Goal: Task Accomplishment & Management: Manage account settings

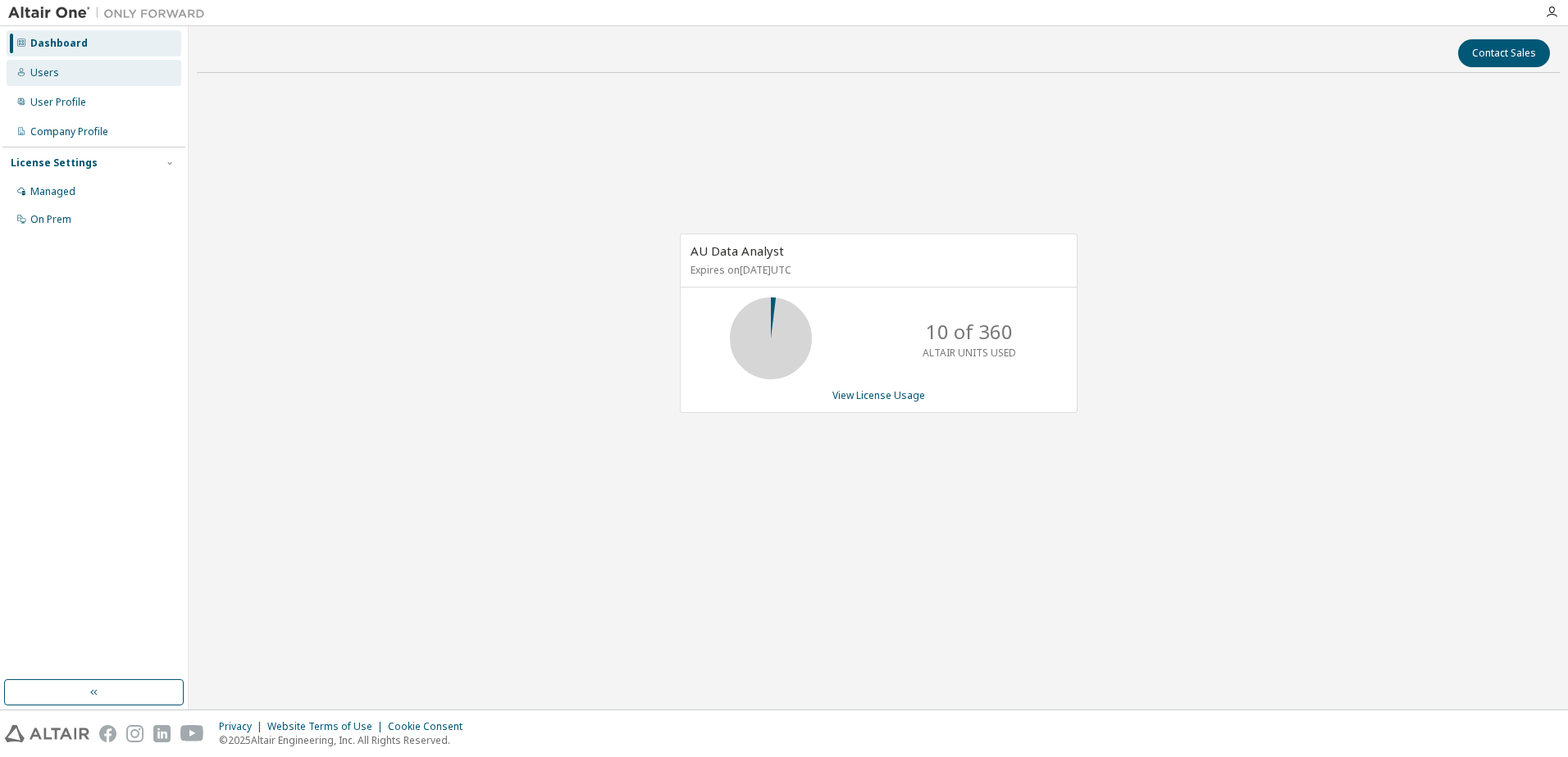
click at [51, 77] on div "Users" at bounding box center [44, 73] width 29 height 13
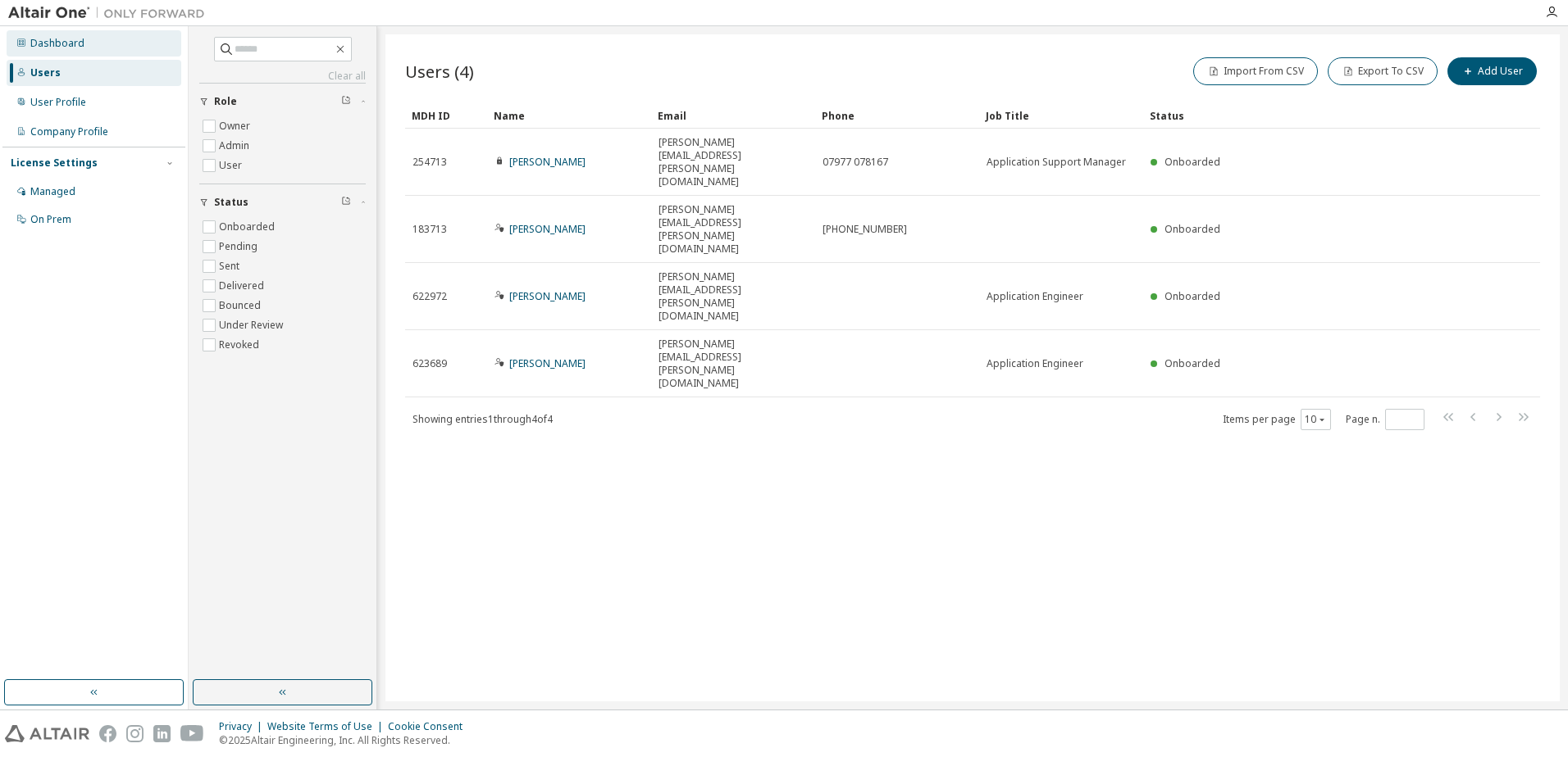
click at [59, 47] on div "Dashboard" at bounding box center [57, 43] width 54 height 13
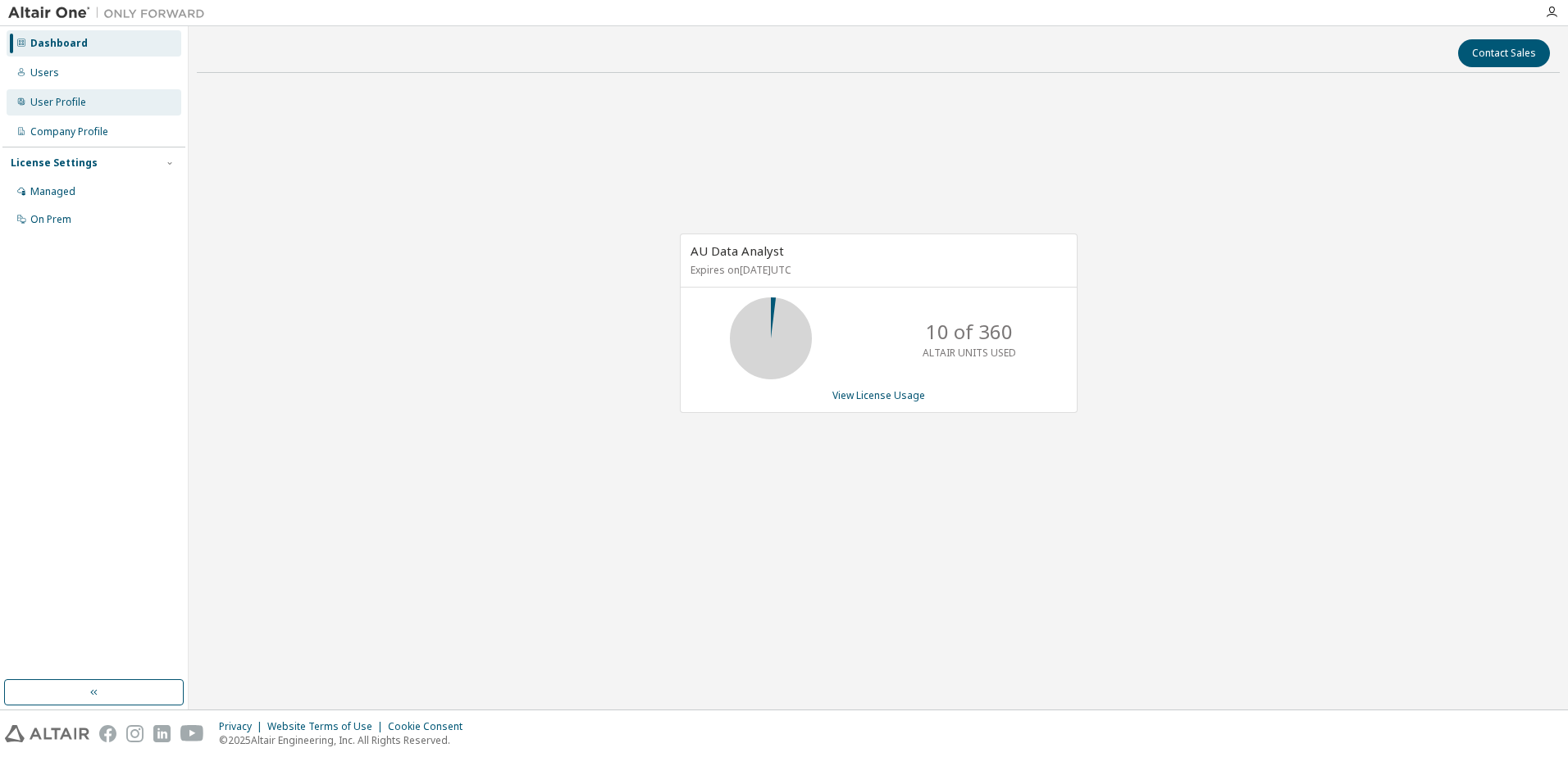
click at [65, 93] on div "User Profile" at bounding box center [94, 103] width 175 height 27
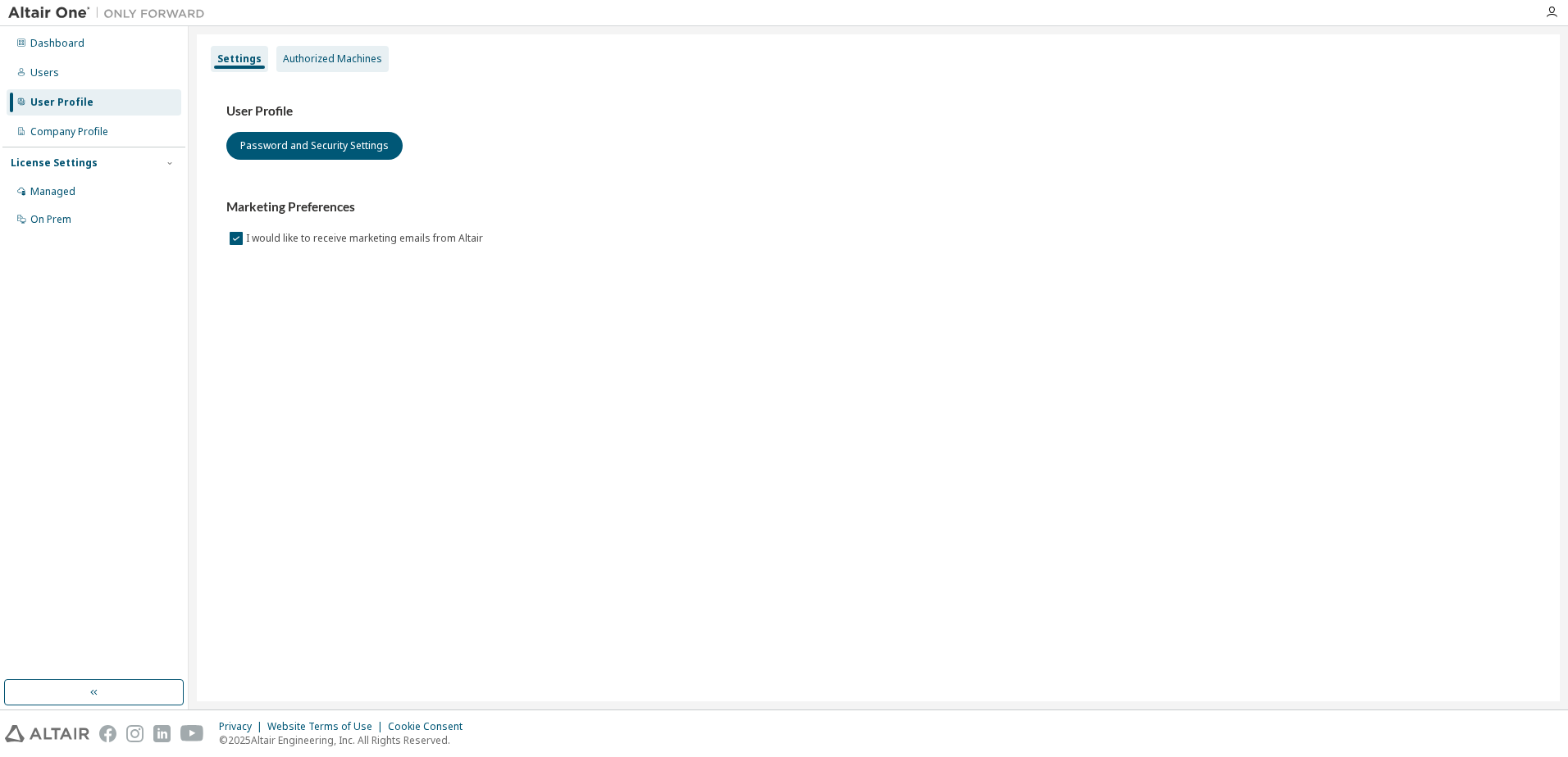
click at [378, 61] on div "Authorized Machines" at bounding box center [332, 59] width 112 height 27
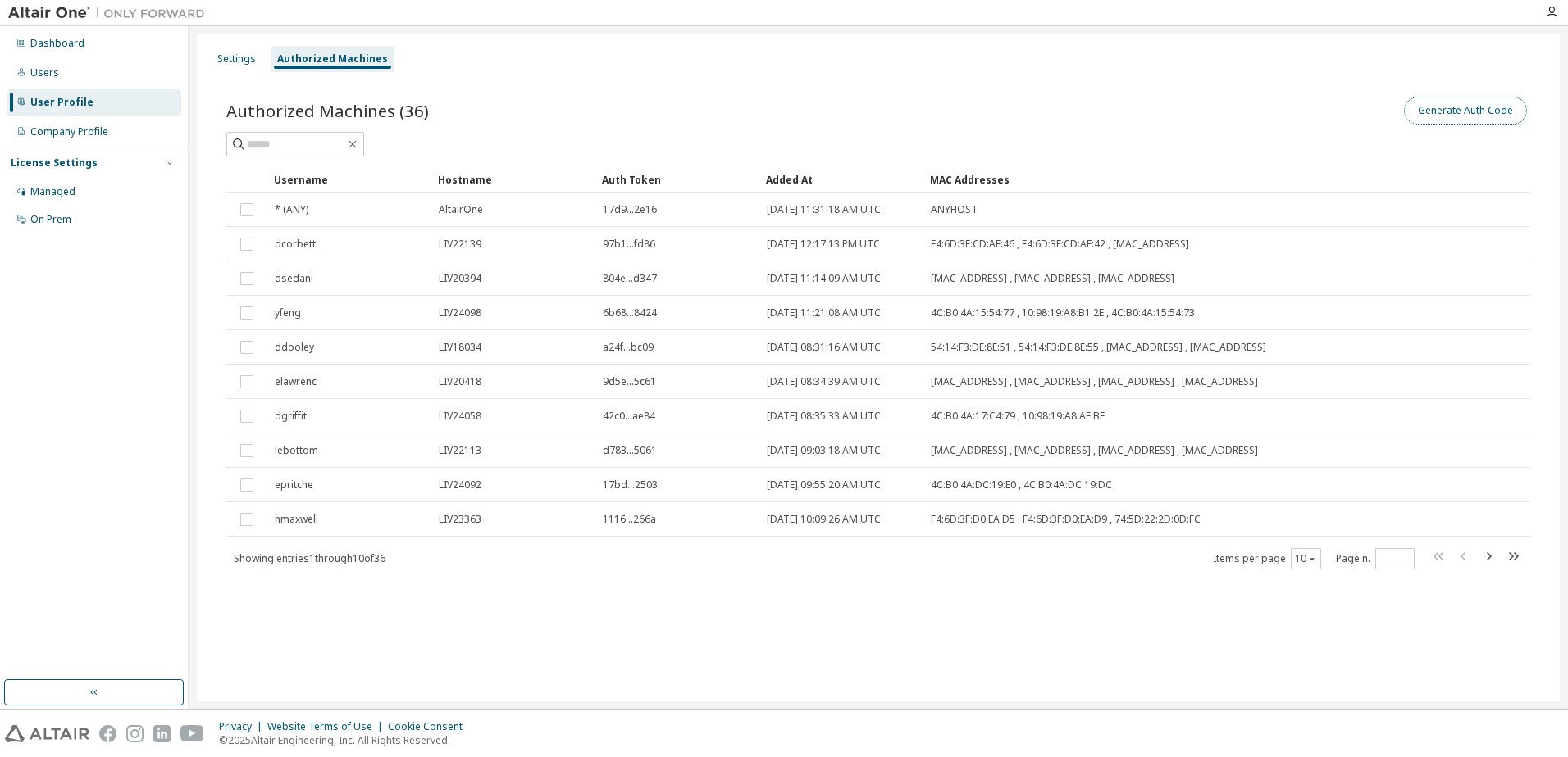
click at [1479, 113] on button "Generate Auth Code" at bounding box center [1466, 111] width 123 height 28
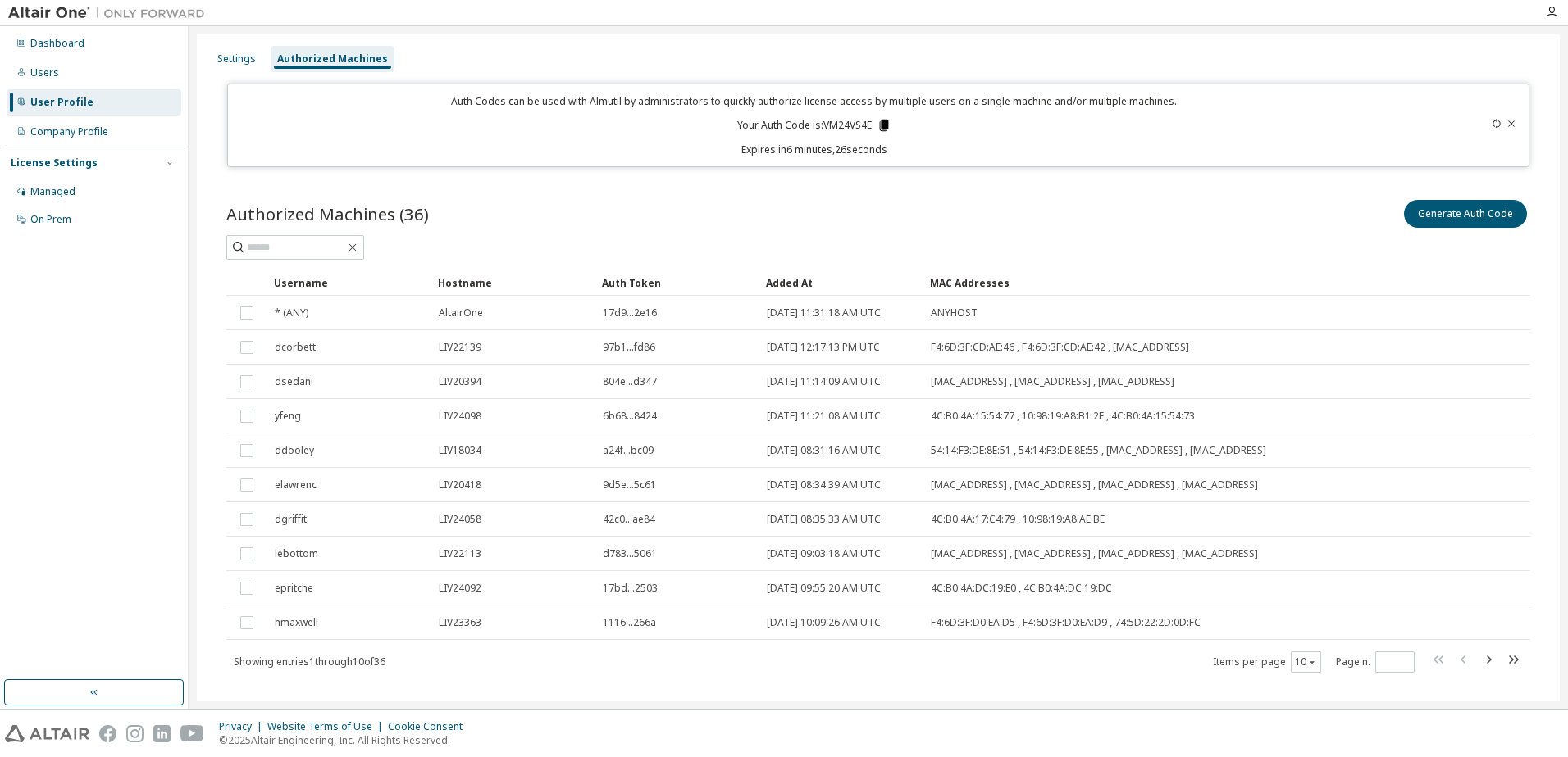
click at [877, 125] on icon at bounding box center [884, 125] width 15 height 15
